Goal: Information Seeking & Learning: Learn about a topic

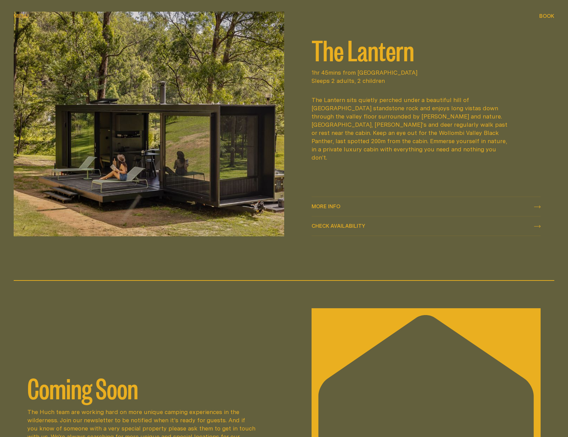
scroll to position [1048, 0]
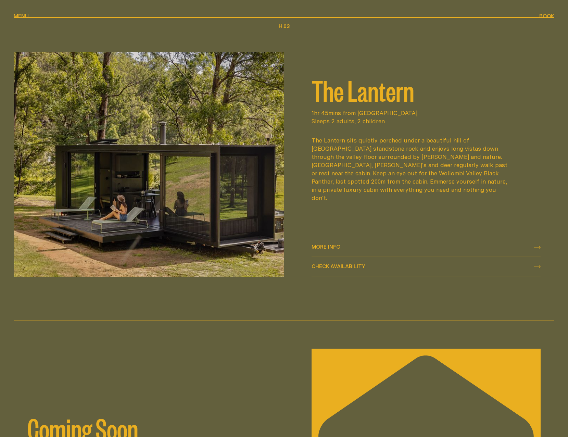
click at [338, 251] on span "More info More info" at bounding box center [325, 247] width 29 height 8
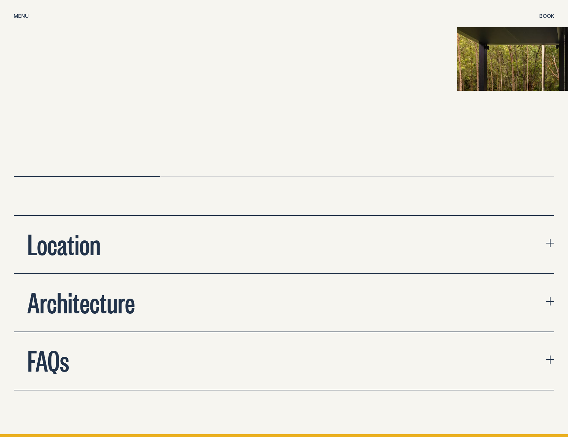
scroll to position [2353, 0]
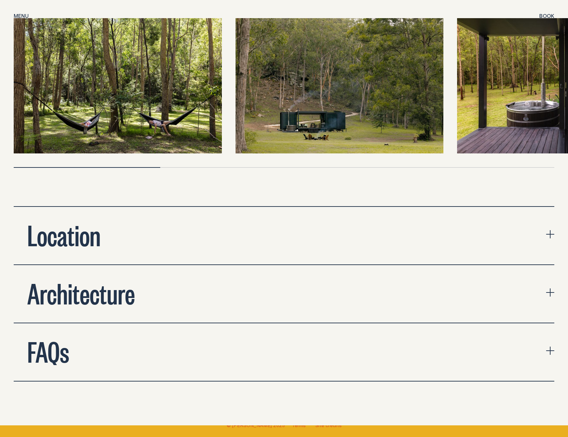
click at [462, 268] on button "Architecture" at bounding box center [284, 294] width 540 height 58
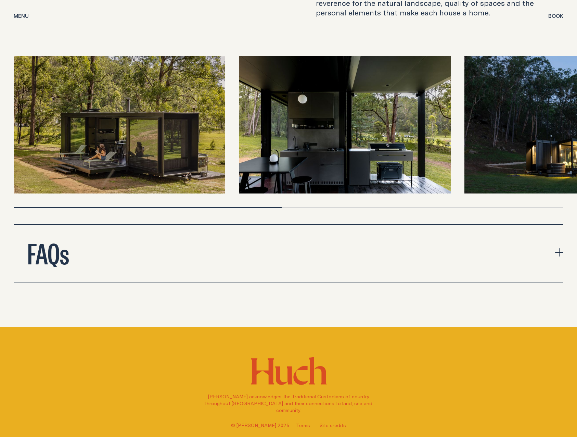
scroll to position [2712, 0]
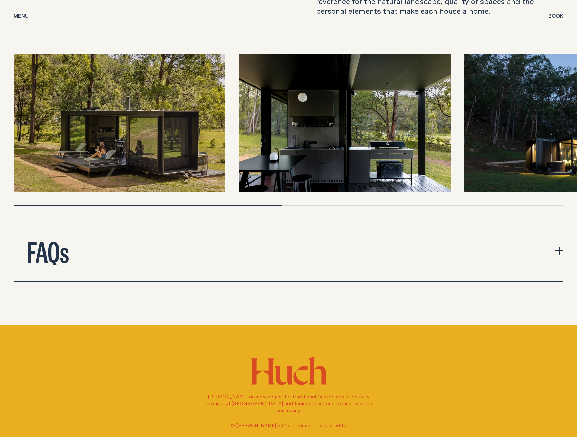
click at [492, 230] on button "FAQs" at bounding box center [289, 252] width 550 height 58
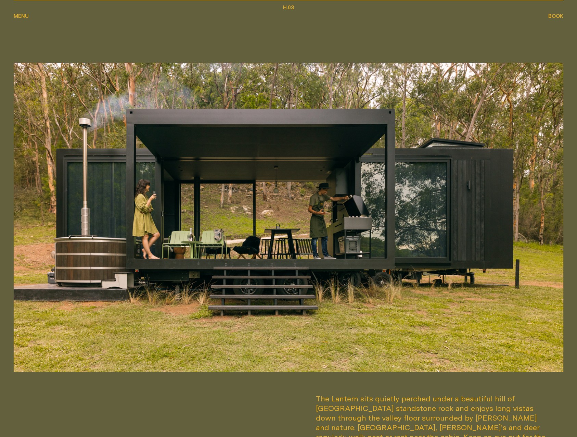
scroll to position [0, 0]
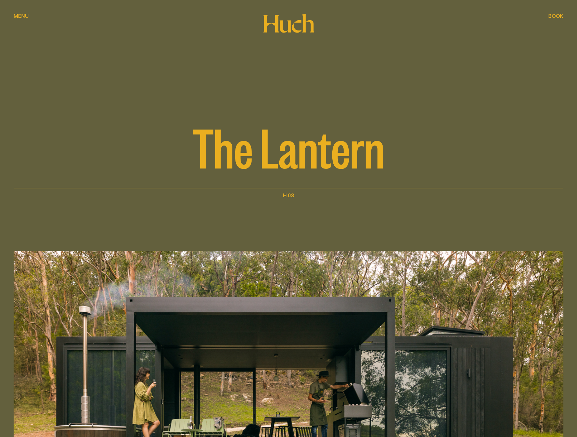
click at [270, 29] on icon at bounding box center [289, 23] width 52 height 19
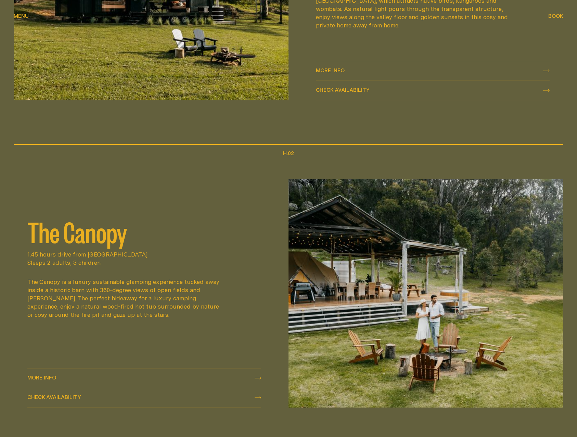
scroll to position [369, 0]
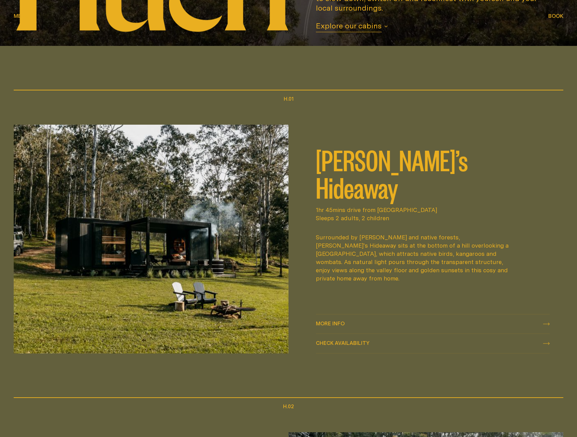
click at [374, 322] on div "More info More info" at bounding box center [433, 324] width 234 height 8
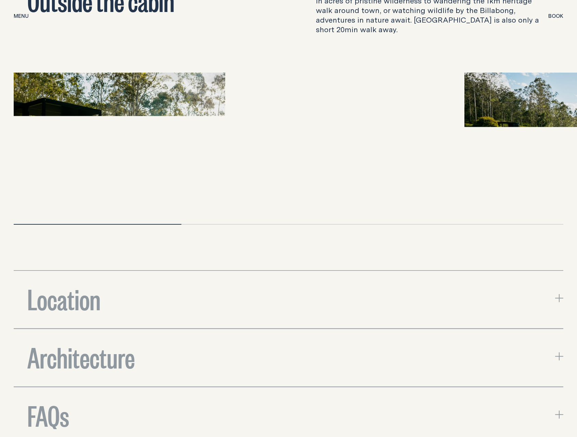
scroll to position [2352, 0]
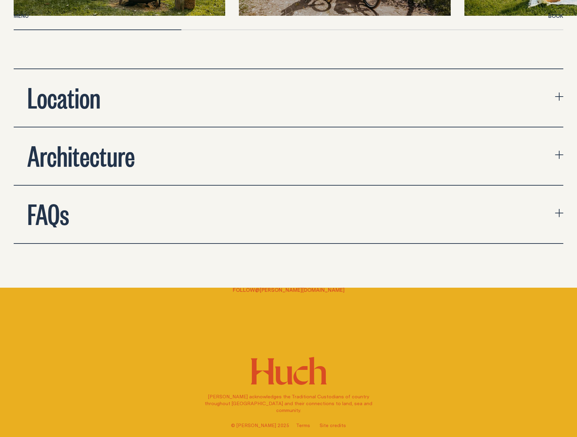
click at [370, 74] on button "Location" at bounding box center [289, 98] width 550 height 58
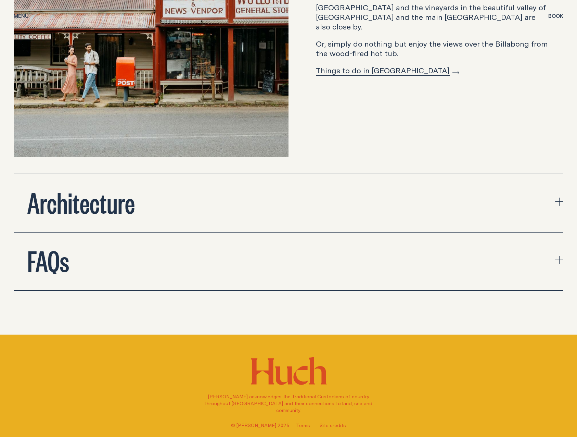
scroll to position [2603, 0]
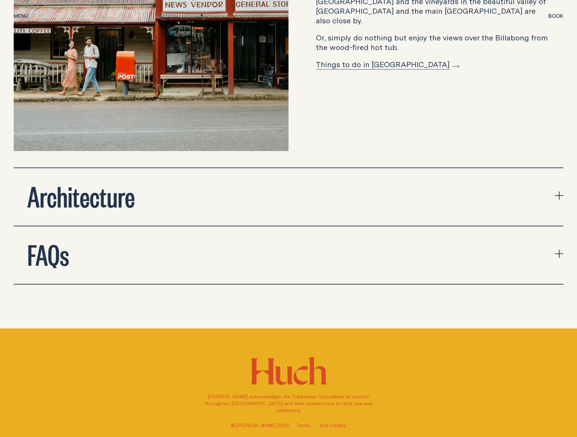
click at [304, 237] on button "FAQs" at bounding box center [289, 255] width 550 height 58
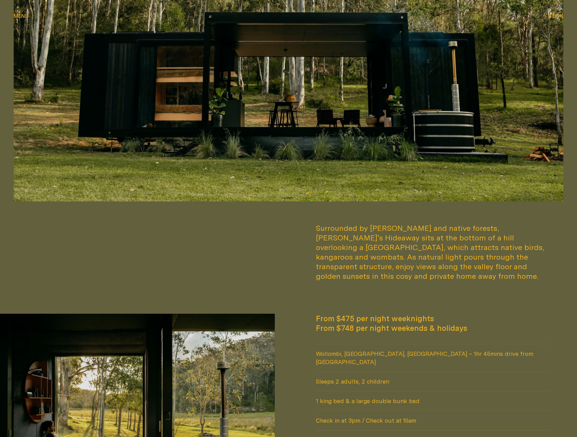
scroll to position [0, 0]
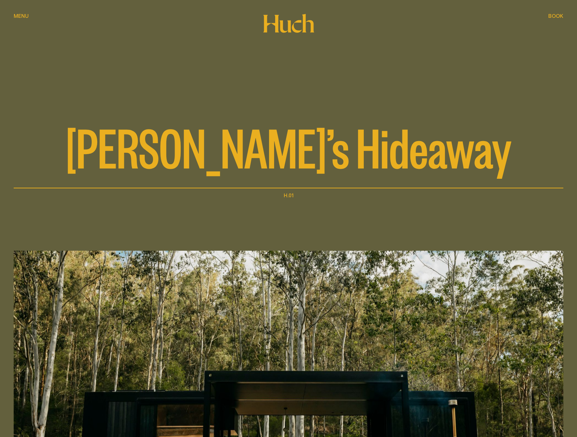
click at [260, 22] on div "[PERSON_NAME]’s Hideaway" at bounding box center [289, 94] width 550 height 188
click at [283, 26] on icon at bounding box center [289, 23] width 52 height 19
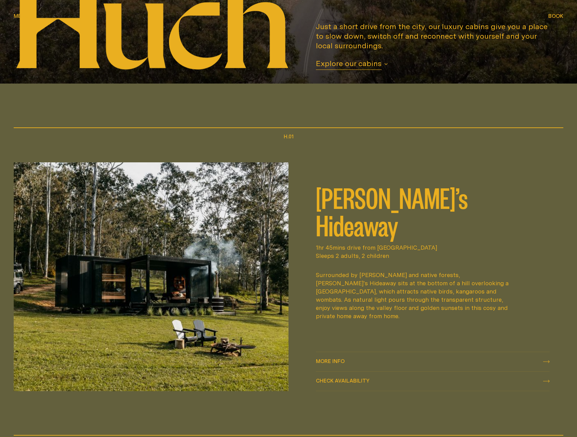
scroll to position [343, 0]
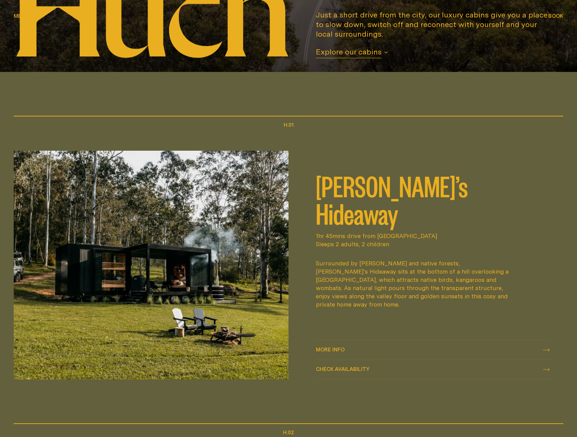
click at [456, 348] on div "More info More info" at bounding box center [433, 350] width 234 height 8
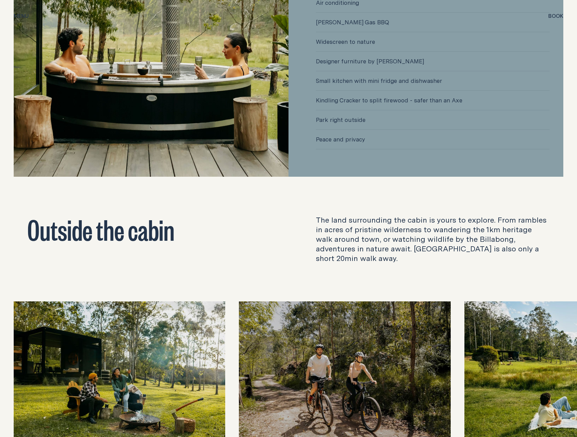
scroll to position [2007, 0]
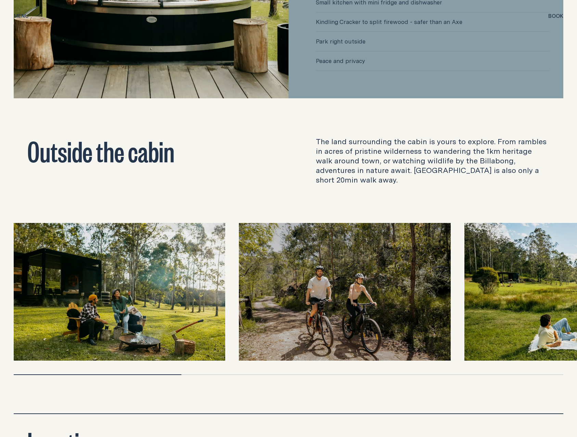
click at [504, 302] on img at bounding box center [571, 292] width 212 height 138
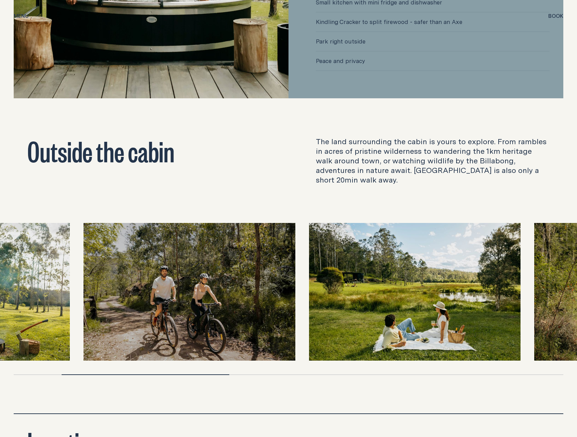
drag, startPoint x: 504, startPoint y: 302, endPoint x: 348, endPoint y: 289, distance: 156.6
click at [348, 289] on img at bounding box center [415, 292] width 212 height 138
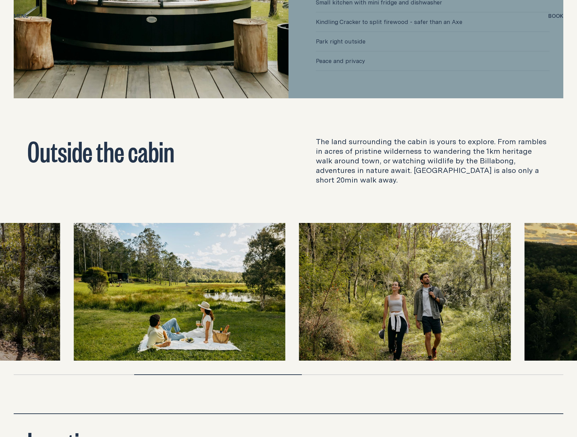
drag, startPoint x: 409, startPoint y: 279, endPoint x: 241, endPoint y: 253, distance: 170.0
click at [241, 253] on img at bounding box center [180, 292] width 212 height 138
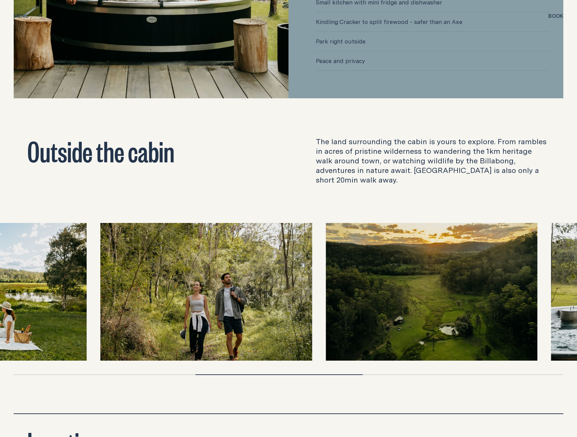
drag, startPoint x: 461, startPoint y: 278, endPoint x: 176, endPoint y: 256, distance: 286.0
click at [176, 256] on div at bounding box center [289, 292] width 550 height 138
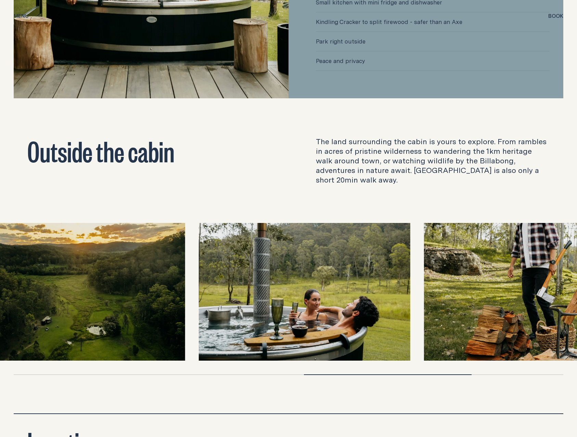
drag, startPoint x: 525, startPoint y: 274, endPoint x: 223, endPoint y: 266, distance: 301.7
click at [223, 266] on img at bounding box center [305, 292] width 212 height 138
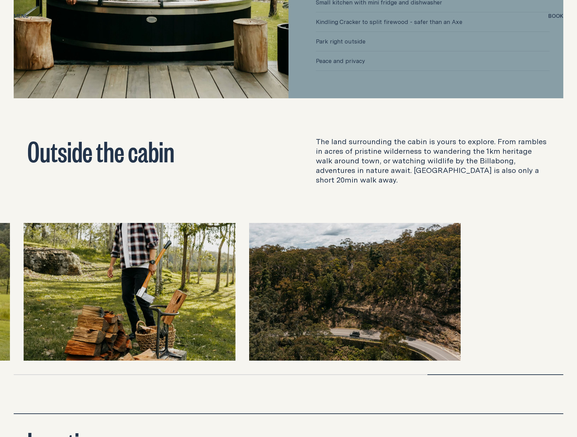
drag, startPoint x: 339, startPoint y: 273, endPoint x: 64, endPoint y: 272, distance: 274.9
click at [64, 272] on img at bounding box center [130, 292] width 212 height 138
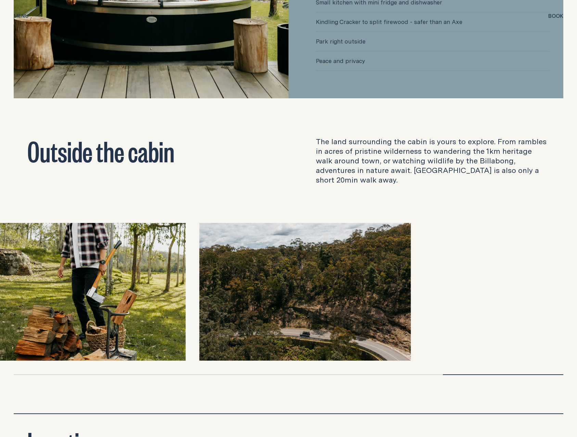
drag, startPoint x: 304, startPoint y: 294, endPoint x: 0, endPoint y: 267, distance: 305.8
click at [0, 267] on img at bounding box center [80, 292] width 212 height 138
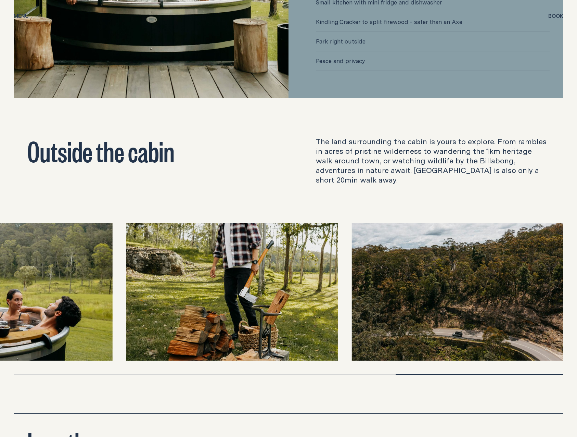
click at [130, 259] on img at bounding box center [232, 292] width 212 height 138
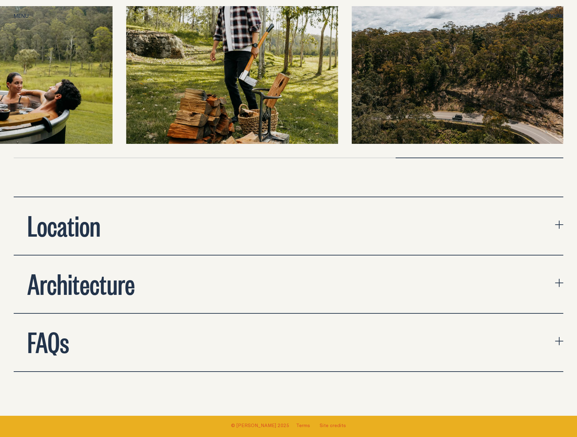
scroll to position [2224, 0]
click at [118, 207] on button "Location" at bounding box center [289, 227] width 550 height 58
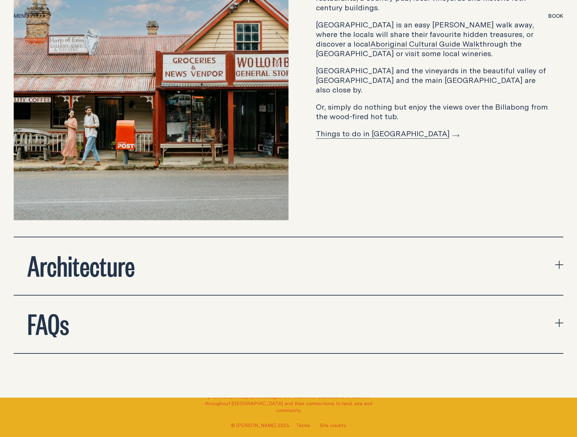
scroll to position [2567, 0]
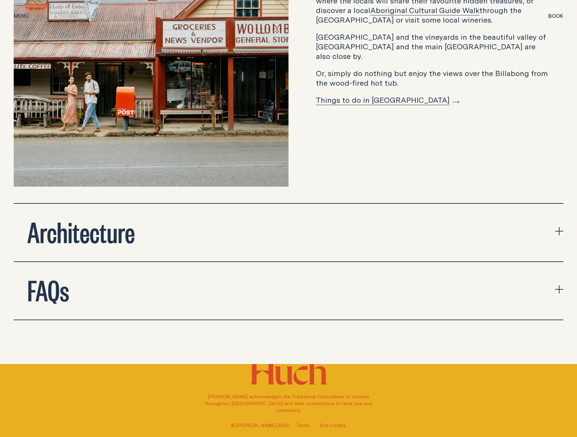
click at [103, 269] on button "FAQs" at bounding box center [289, 291] width 550 height 58
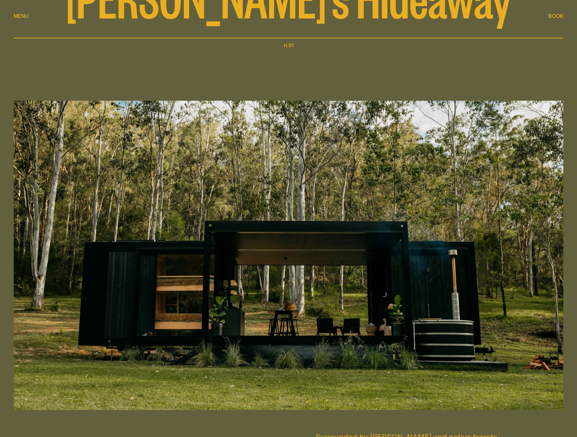
scroll to position [0, 0]
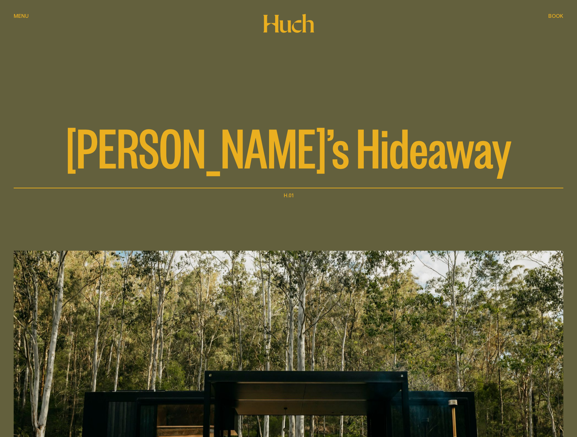
click at [16, 15] on span "Menu" at bounding box center [21, 15] width 15 height 5
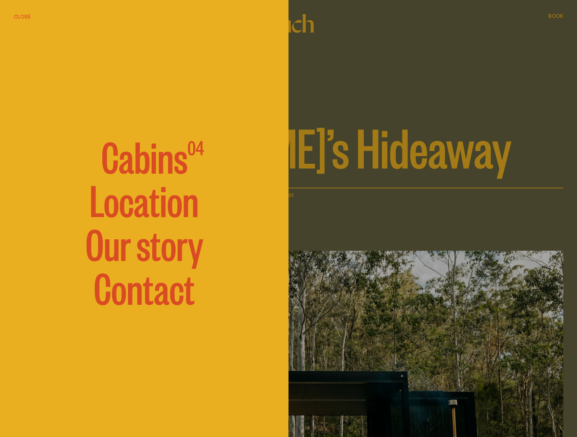
click at [162, 155] on span "Cabins" at bounding box center [144, 155] width 86 height 41
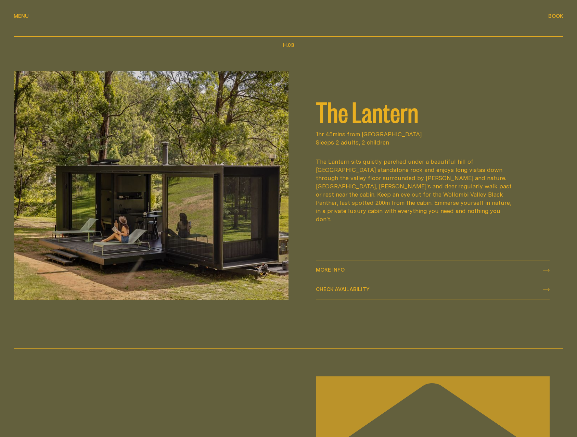
scroll to position [1043, 0]
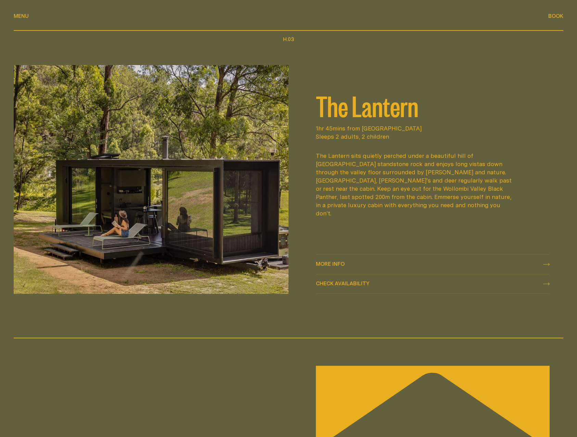
click at [332, 266] on span "More info" at bounding box center [330, 263] width 29 height 5
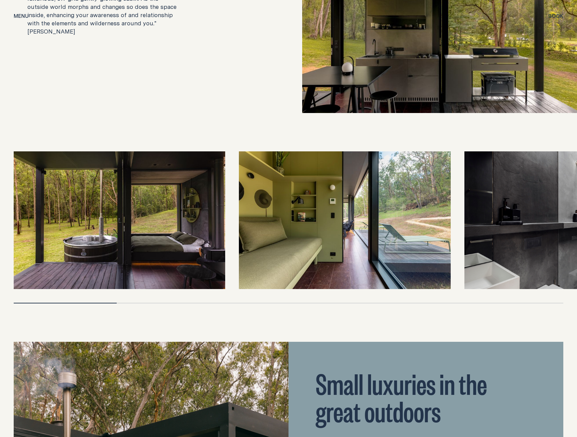
scroll to position [1497, 0]
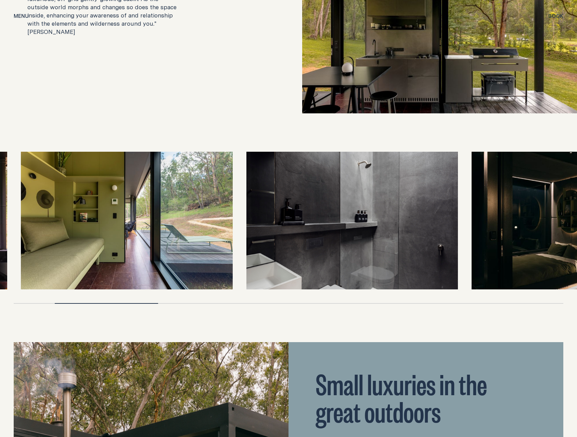
drag, startPoint x: 411, startPoint y: 197, endPoint x: 182, endPoint y: 200, distance: 228.7
click at [182, 200] on img at bounding box center [127, 221] width 212 height 138
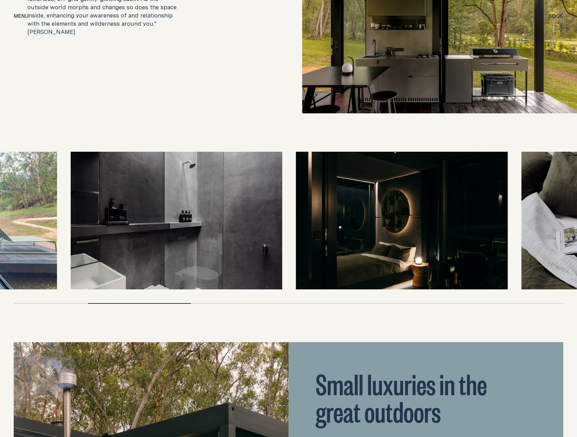
drag, startPoint x: 285, startPoint y: 212, endPoint x: 91, endPoint y: 207, distance: 193.5
click at [91, 207] on img at bounding box center [177, 221] width 212 height 138
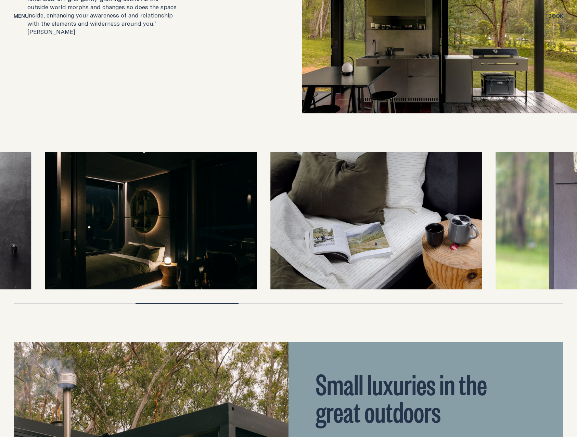
drag, startPoint x: 390, startPoint y: 216, endPoint x: 174, endPoint y: 217, distance: 216.0
click at [174, 217] on img at bounding box center [151, 221] width 212 height 138
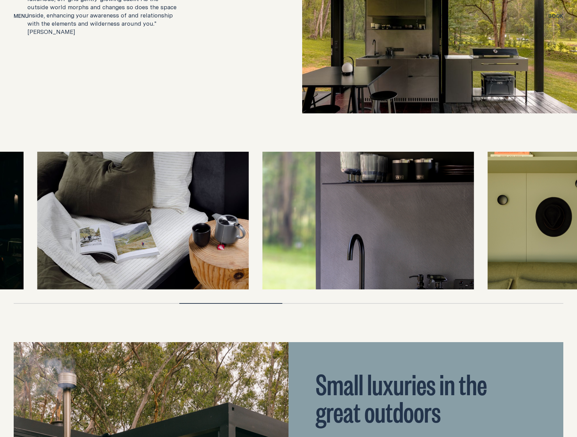
drag, startPoint x: 383, startPoint y: 210, endPoint x: 162, endPoint y: 210, distance: 220.8
click at [162, 210] on img at bounding box center [143, 221] width 212 height 138
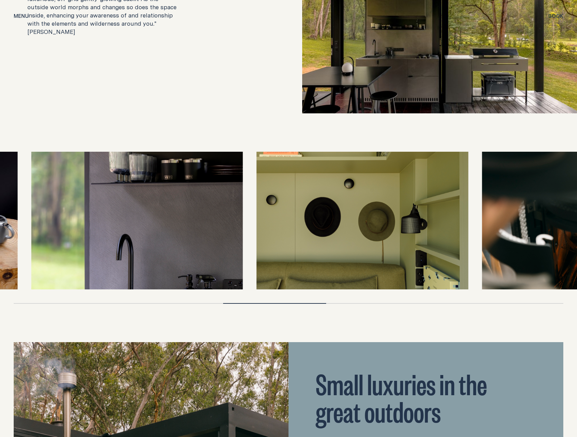
drag, startPoint x: 289, startPoint y: 207, endPoint x: 81, endPoint y: 181, distance: 209.7
click at [81, 181] on img at bounding box center [137, 221] width 212 height 138
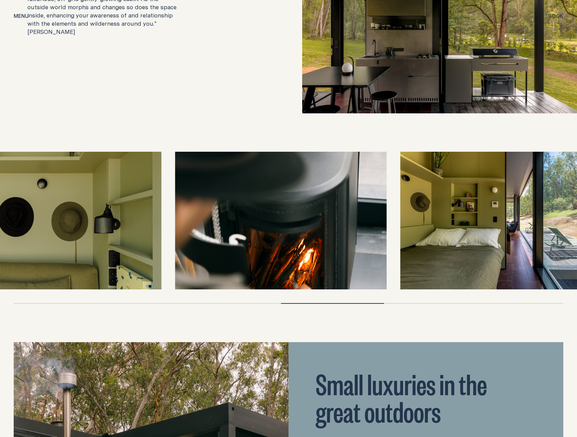
drag, startPoint x: 205, startPoint y: 203, endPoint x: 63, endPoint y: 203, distance: 142.1
click at [63, 203] on img at bounding box center [56, 221] width 212 height 138
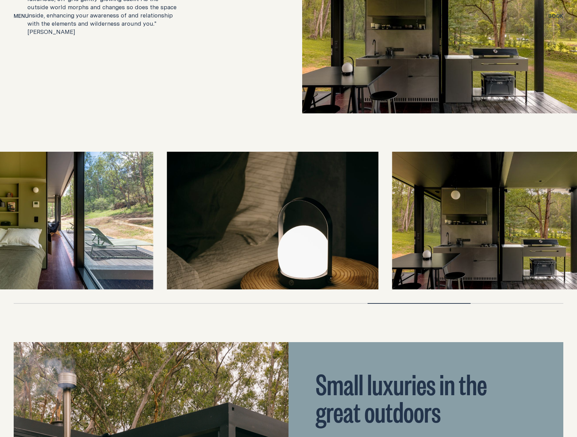
drag, startPoint x: 116, startPoint y: 209, endPoint x: -2, endPoint y: 196, distance: 118.8
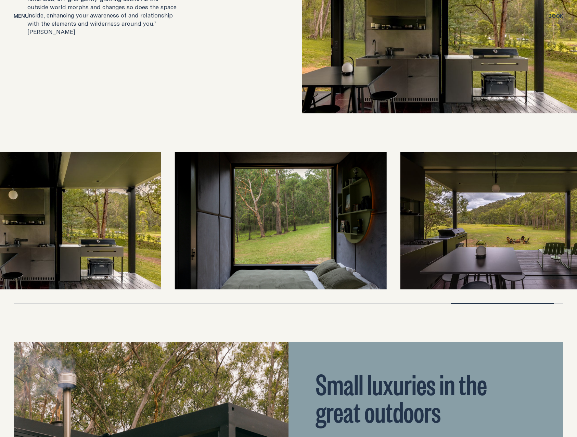
drag, startPoint x: 56, startPoint y: 192, endPoint x: 125, endPoint y: 198, distance: 68.7
click at [125, 198] on img at bounding box center [56, 221] width 212 height 138
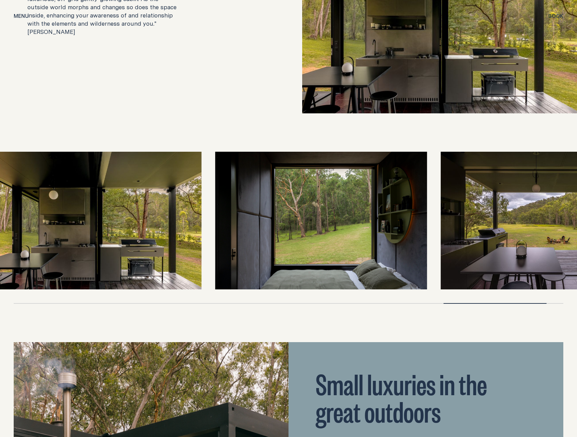
drag, startPoint x: 75, startPoint y: 208, endPoint x: 153, endPoint y: 210, distance: 77.4
click at [153, 210] on img at bounding box center [96, 221] width 212 height 138
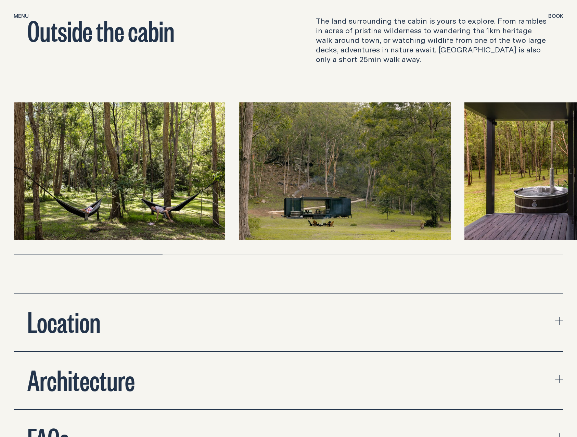
scroll to position [2272, 0]
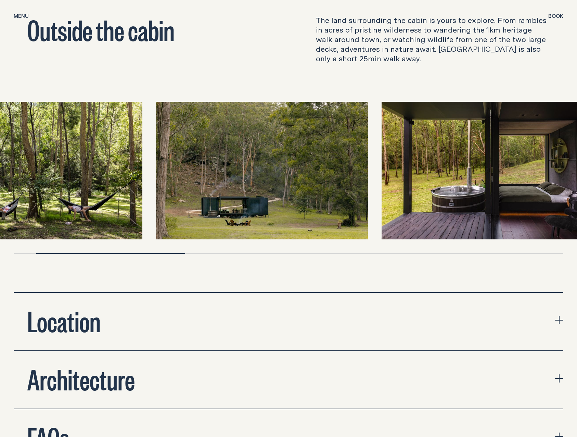
drag, startPoint x: 244, startPoint y: 136, endPoint x: 162, endPoint y: 136, distance: 82.8
click at [162, 136] on img at bounding box center [262, 171] width 212 height 138
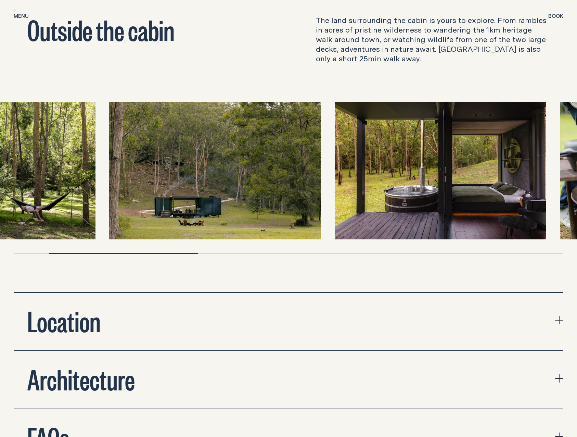
drag, startPoint x: 376, startPoint y: 180, endPoint x: 213, endPoint y: 181, distance: 163.3
click at [213, 181] on img at bounding box center [215, 171] width 212 height 138
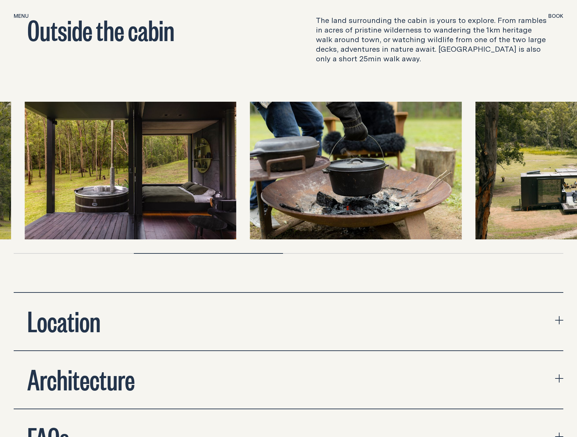
drag, startPoint x: 373, startPoint y: 172, endPoint x: 111, endPoint y: 183, distance: 262.8
click at [111, 183] on img at bounding box center [131, 171] width 212 height 138
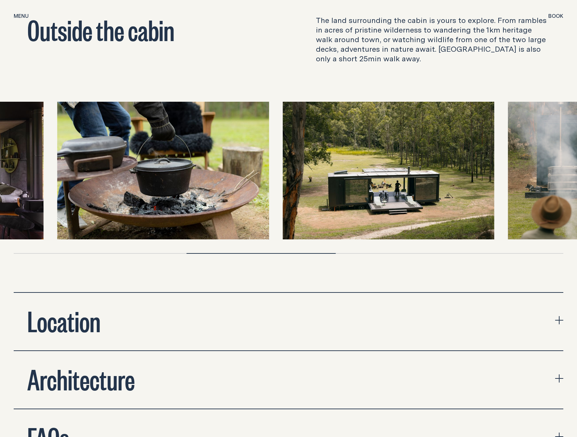
drag, startPoint x: 418, startPoint y: 161, endPoint x: 236, endPoint y: 165, distance: 182.2
click at [236, 165] on img at bounding box center [163, 171] width 212 height 138
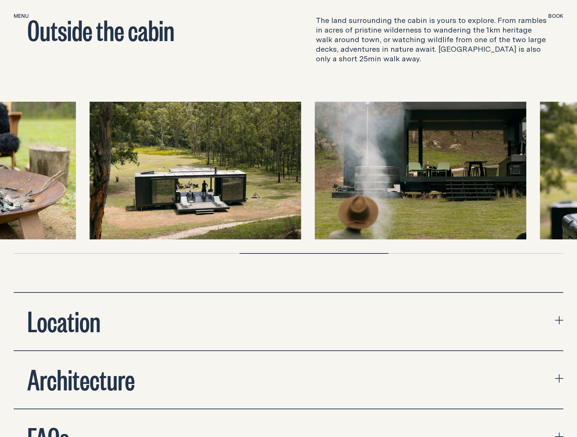
drag, startPoint x: 491, startPoint y: 179, endPoint x: 283, endPoint y: 189, distance: 207.7
click at [315, 189] on img at bounding box center [421, 171] width 212 height 138
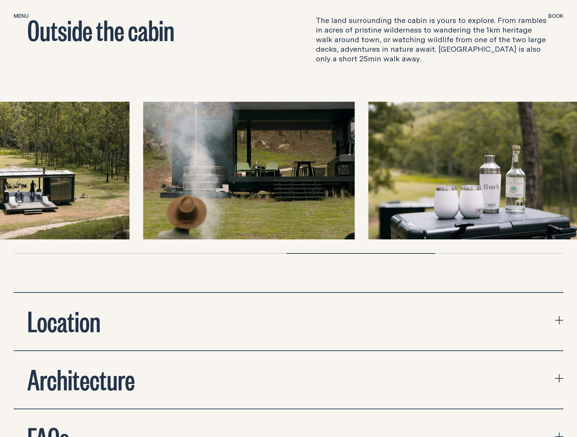
drag, startPoint x: 450, startPoint y: 180, endPoint x: 345, endPoint y: 180, distance: 105.1
click at [345, 180] on img at bounding box center [249, 171] width 212 height 138
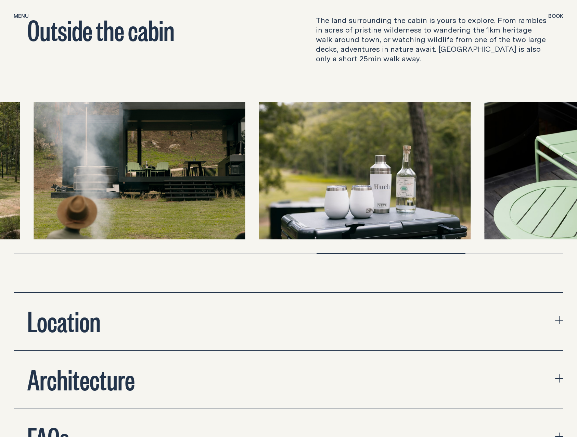
drag, startPoint x: 456, startPoint y: 181, endPoint x: 248, endPoint y: 182, distance: 208.1
click at [248, 182] on div at bounding box center [289, 171] width 550 height 138
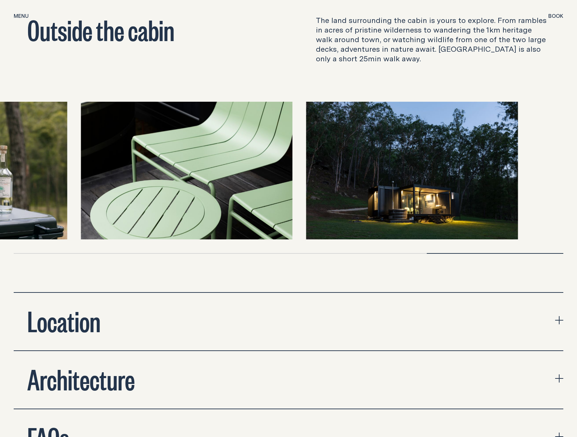
drag, startPoint x: 415, startPoint y: 146, endPoint x: 215, endPoint y: 147, distance: 199.2
click at [215, 147] on img at bounding box center [187, 171] width 212 height 138
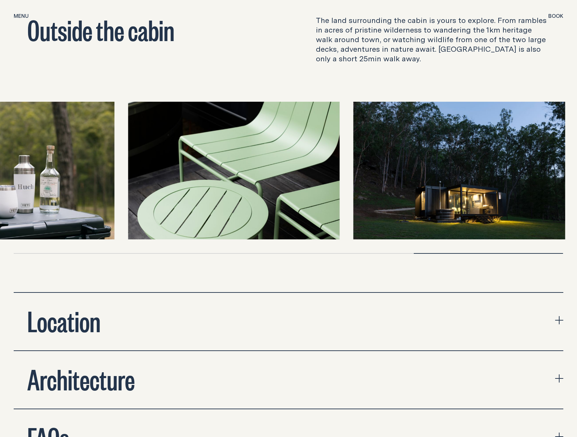
drag, startPoint x: 290, startPoint y: 155, endPoint x: 550, endPoint y: 180, distance: 261.7
click at [340, 180] on img at bounding box center [234, 171] width 212 height 138
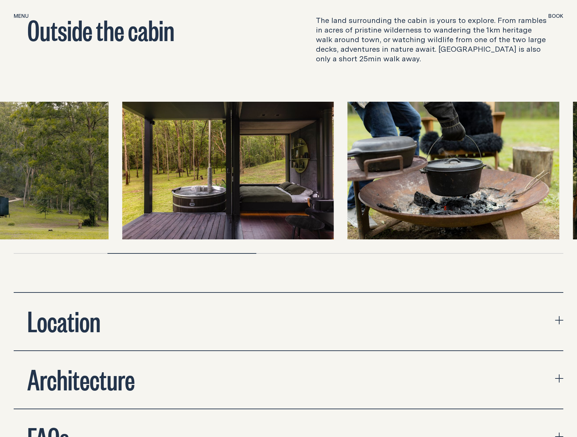
click at [465, 152] on img at bounding box center [453, 171] width 212 height 138
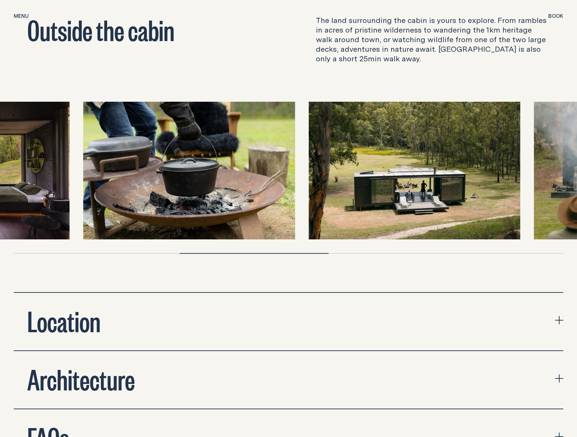
drag, startPoint x: 522, startPoint y: 141, endPoint x: 366, endPoint y: 141, distance: 156.1
click at [366, 141] on img at bounding box center [415, 171] width 212 height 138
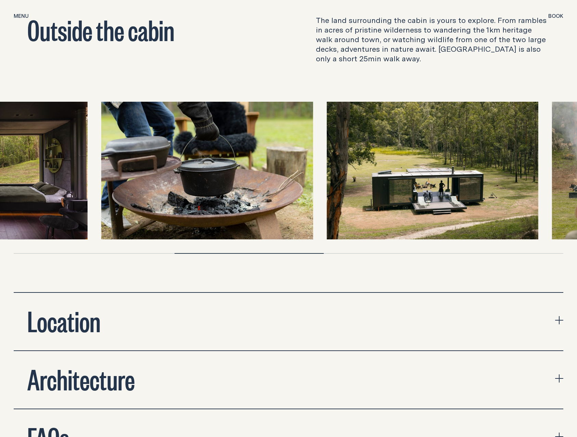
drag, startPoint x: 366, startPoint y: 141, endPoint x: 554, endPoint y: 148, distance: 188.0
click at [538, 148] on img at bounding box center [433, 171] width 212 height 138
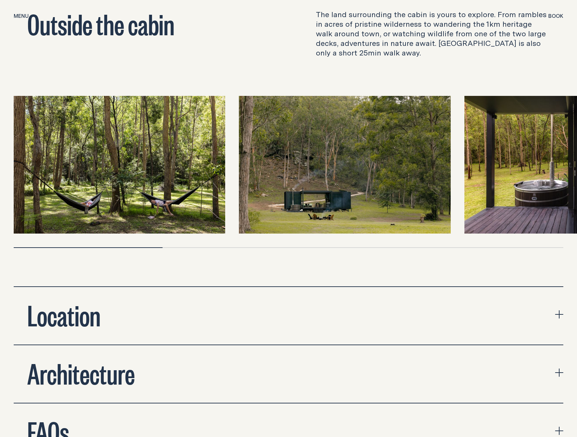
scroll to position [2271, 0]
